Goal: Check status

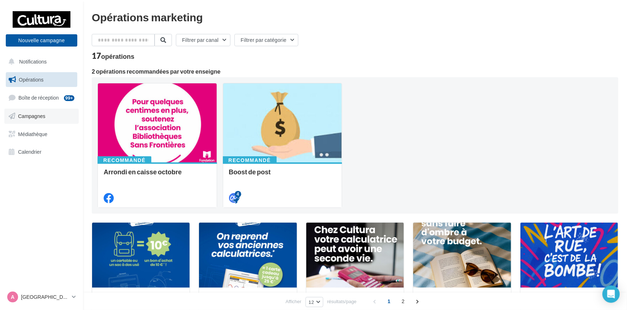
click at [53, 116] on link "Campagnes" at bounding box center [41, 116] width 74 height 15
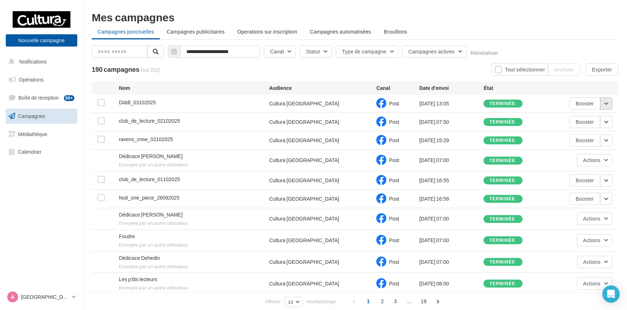
click at [608, 103] on button "button" at bounding box center [606, 103] width 12 height 12
click at [593, 117] on button "Voir les résultats" at bounding box center [576, 120] width 72 height 19
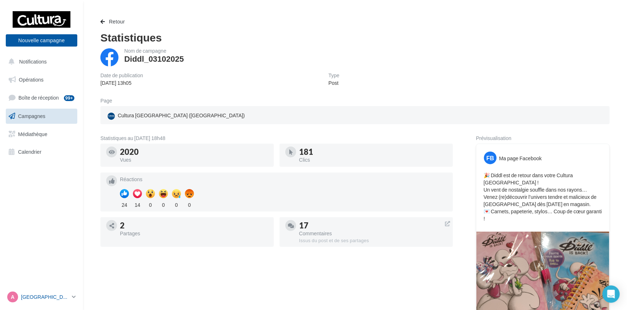
click at [75, 299] on icon at bounding box center [74, 297] width 4 height 6
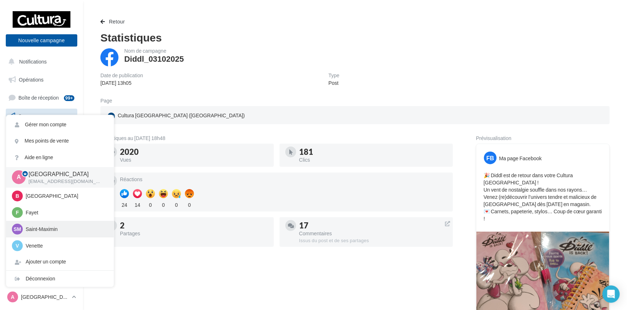
click at [48, 230] on p "Saint-Maximin" at bounding box center [65, 229] width 79 height 7
